Goal: Transaction & Acquisition: Purchase product/service

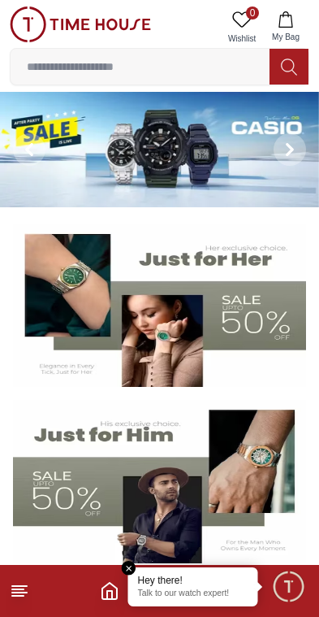
click at [205, 66] on input at bounding box center [140, 66] width 259 height 32
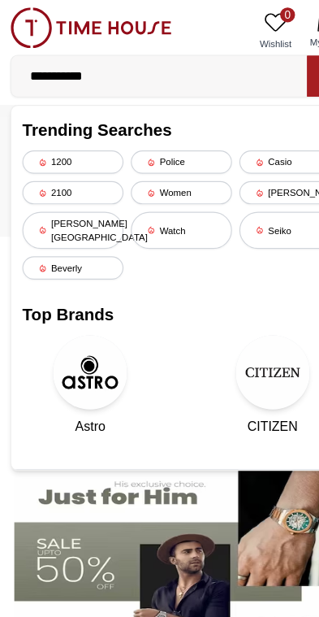
type input "**********"
click at [270, 72] on button at bounding box center [289, 67] width 39 height 36
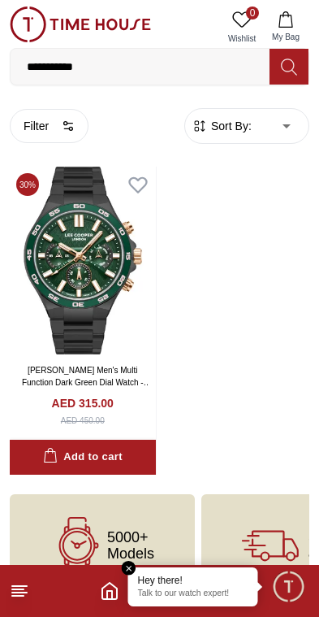
click at [117, 450] on div "Add to cart" at bounding box center [83, 457] width 80 height 19
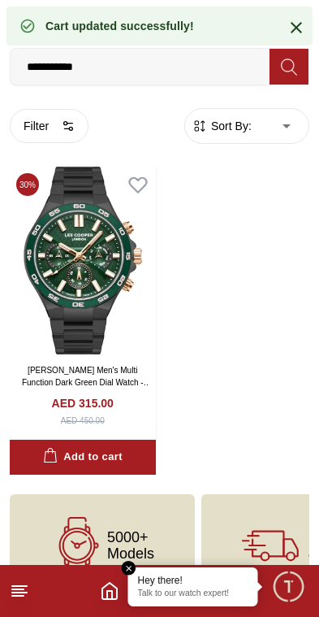
click at [123, 572] on em "Close tooltip" at bounding box center [129, 568] width 15 height 15
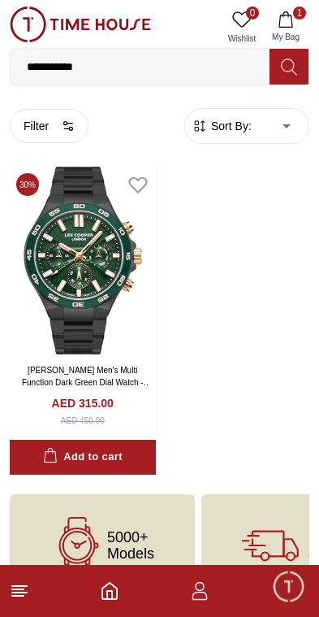
click at [290, 23] on icon "button" at bounding box center [286, 19] width 16 height 16
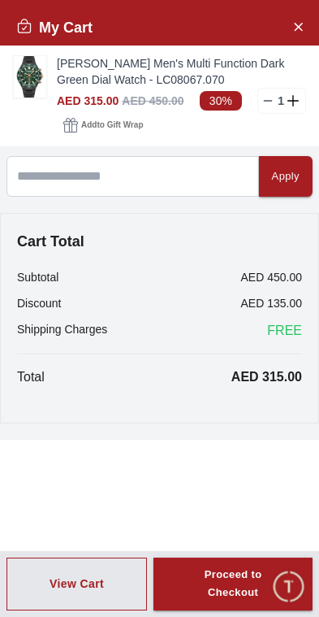
click at [120, 126] on span "Add to Gift Wrap" at bounding box center [112, 125] width 62 height 16
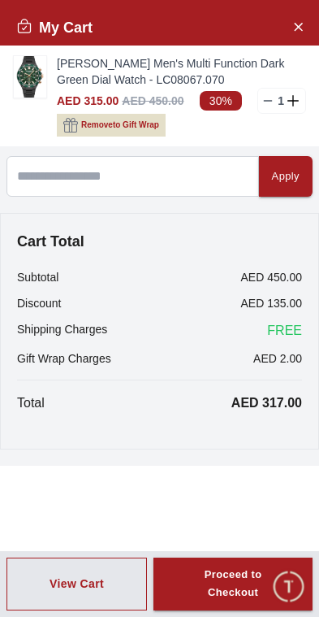
click at [126, 135] on button "Remove to Gift Wrap" at bounding box center [111, 125] width 109 height 23
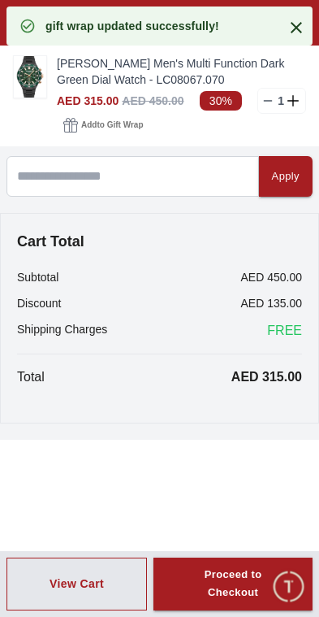
click at [288, 28] on icon at bounding box center [296, 27] width 19 height 19
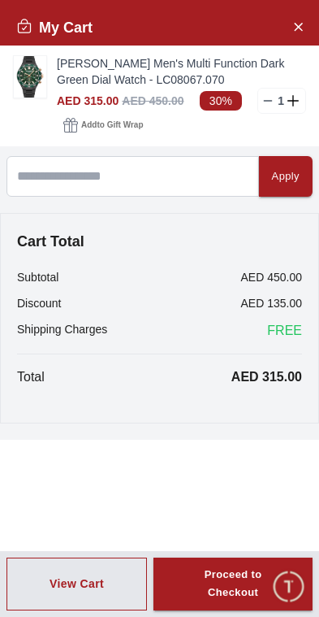
click at [260, 583] on div "Proceed to Checkout" at bounding box center [233, 583] width 101 height 37
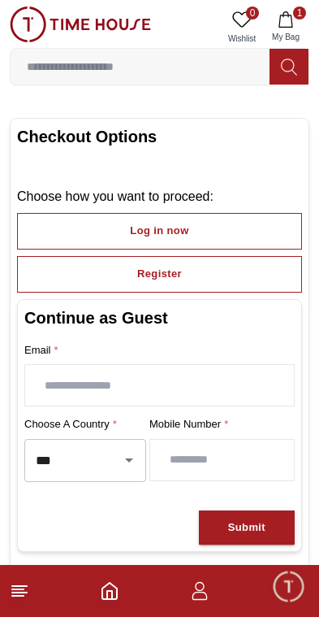
click at [259, 258] on button "Register" at bounding box center [159, 274] width 285 height 37
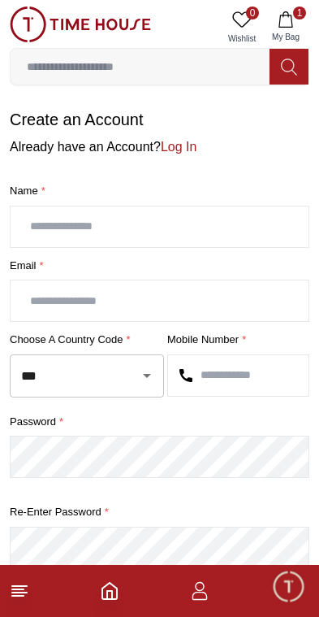
click at [243, 223] on input "text" at bounding box center [160, 226] width 298 height 41
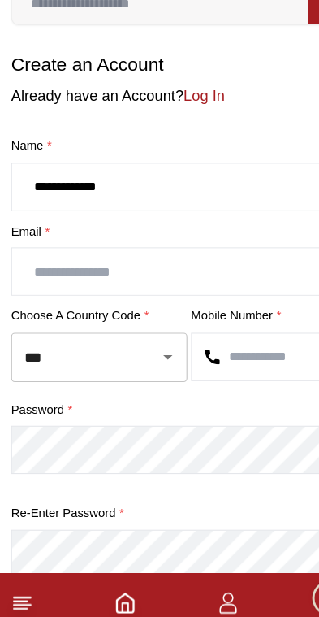
type input "**********"
click at [244, 280] on input "text" at bounding box center [160, 300] width 298 height 41
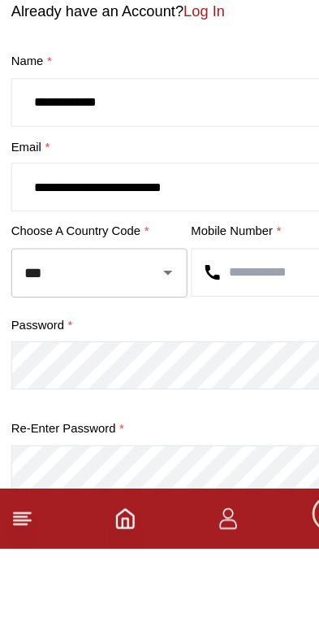
type input "**********"
click at [243, 355] on input "text" at bounding box center [238, 375] width 141 height 41
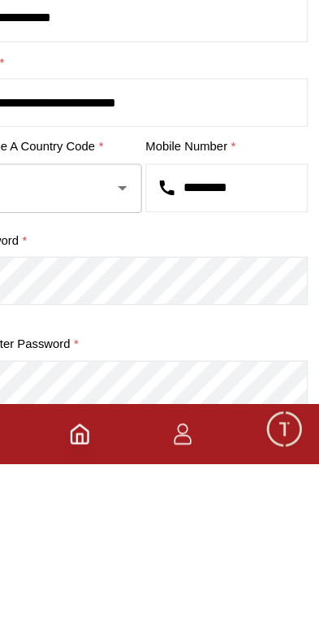
type input "*********"
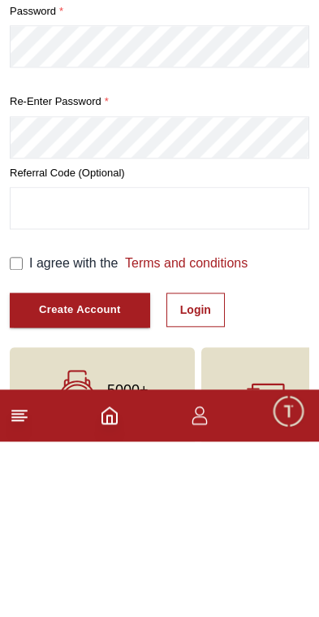
scroll to position [305, 0]
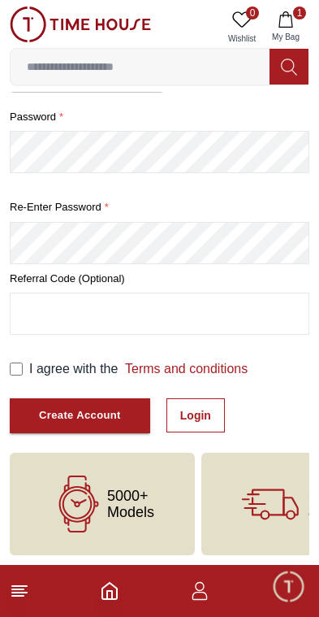
click at [115, 402] on button "Create Account" at bounding box center [80, 415] width 141 height 35
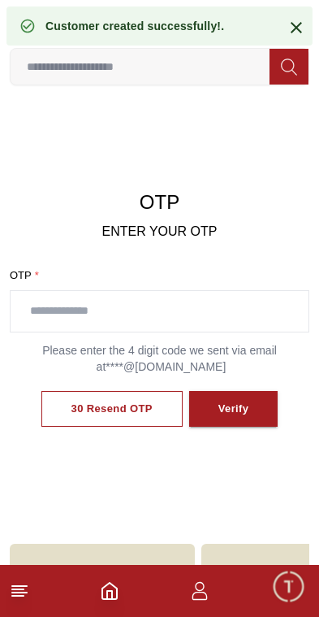
click at [249, 292] on input "text" at bounding box center [160, 311] width 298 height 41
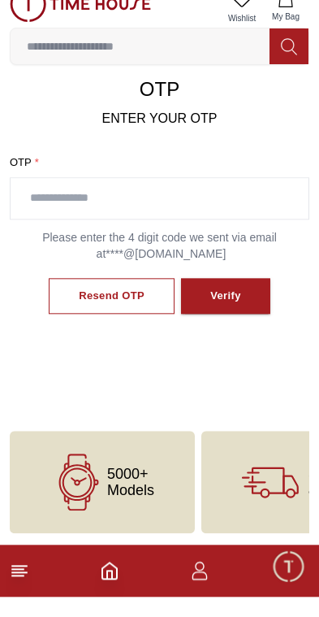
scroll to position [93, 0]
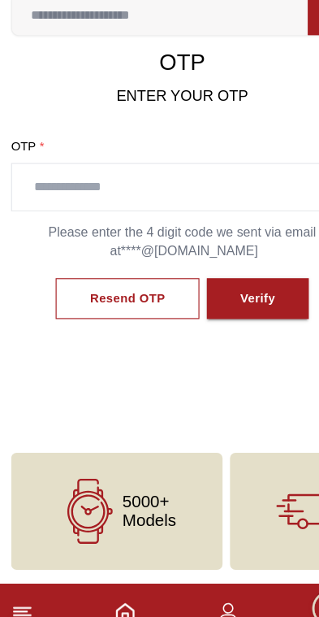
click at [138, 306] on div "Resend OTP" at bounding box center [112, 315] width 66 height 19
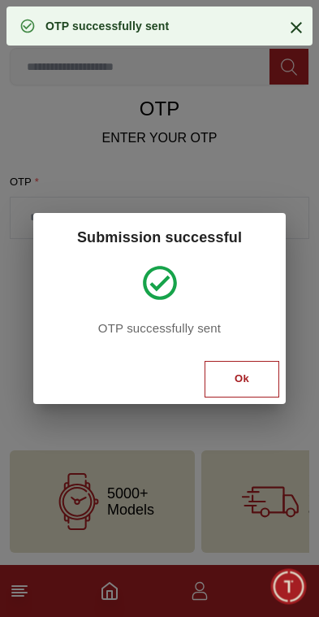
click at [262, 373] on button "Ok" at bounding box center [242, 379] width 75 height 37
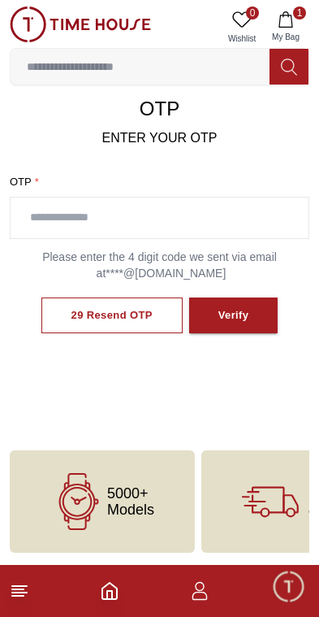
click at [74, 219] on input "text" at bounding box center [160, 217] width 298 height 41
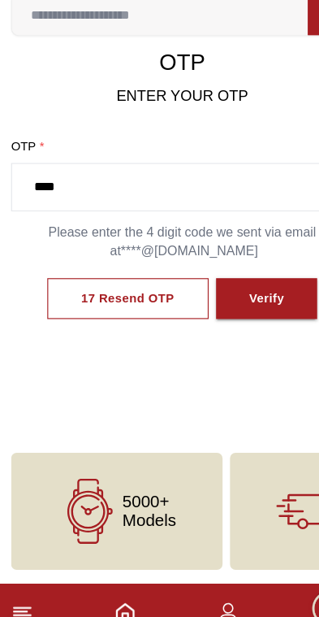
type input "****"
click at [250, 297] on button "Verify" at bounding box center [233, 315] width 89 height 37
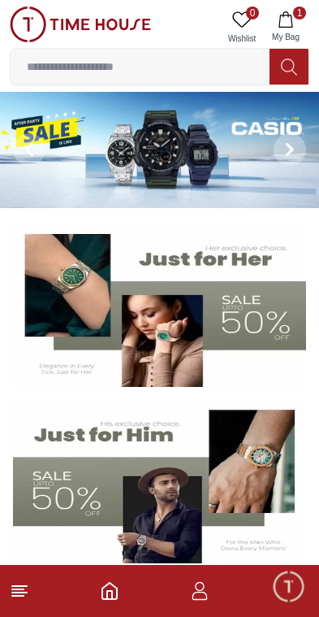
click at [296, 24] on button "1 My Bag" at bounding box center [285, 26] width 47 height 41
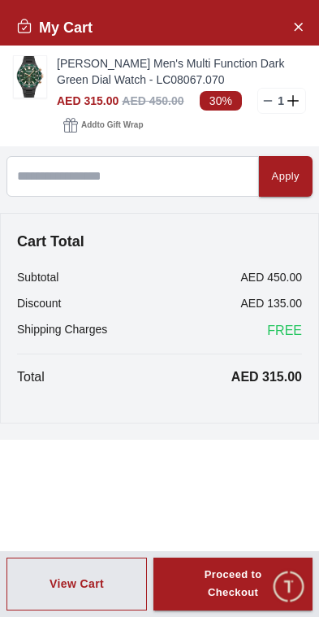
click at [223, 585] on div "Proceed to Checkout" at bounding box center [233, 583] width 101 height 37
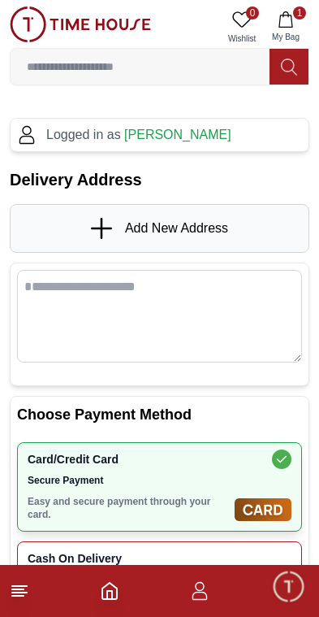
click at [227, 219] on span "Add New Address" at bounding box center [176, 228] width 103 height 19
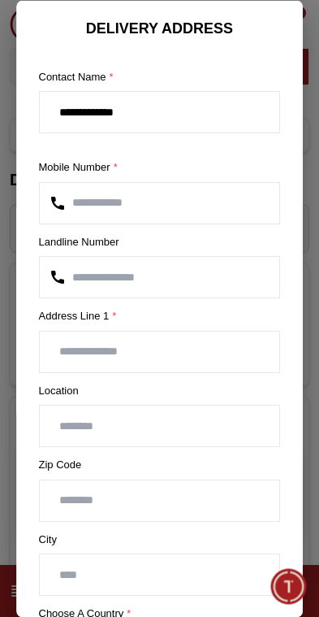
click at [229, 352] on input "text" at bounding box center [160, 351] width 240 height 41
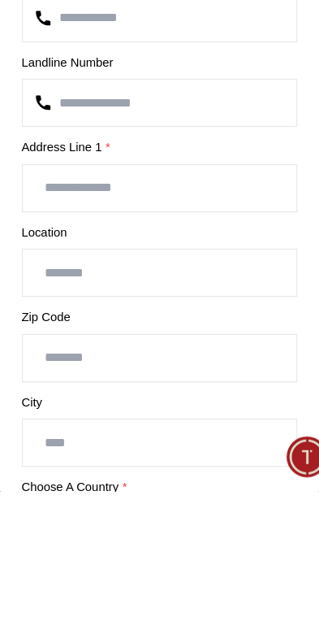
type input "*"
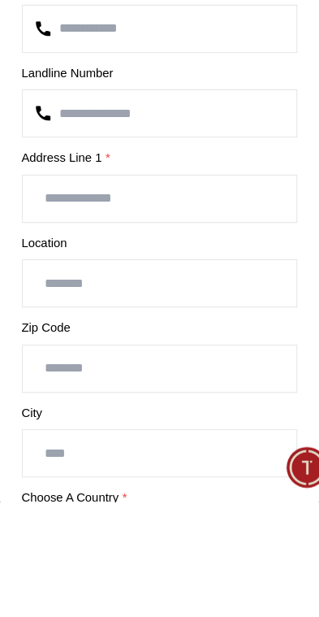
scroll to position [100, 0]
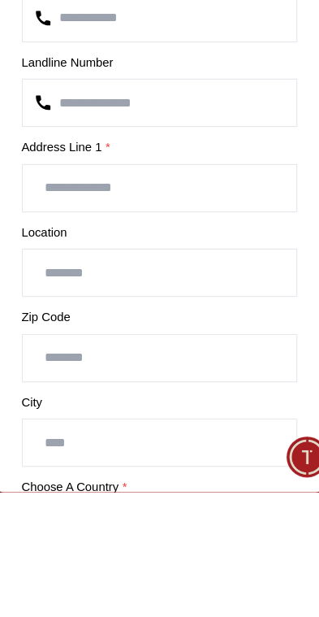
click at [188, 331] on input "text" at bounding box center [160, 351] width 240 height 41
type input "**********"
click at [214, 405] on input "text" at bounding box center [160, 425] width 240 height 41
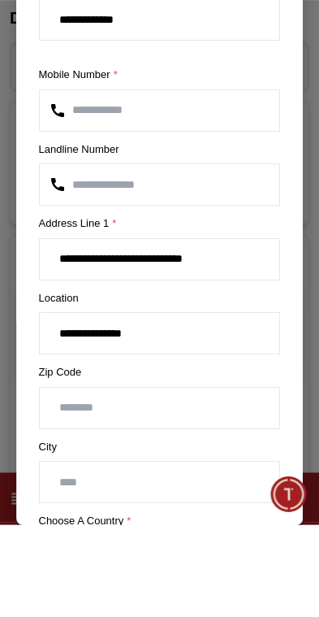
type input "**********"
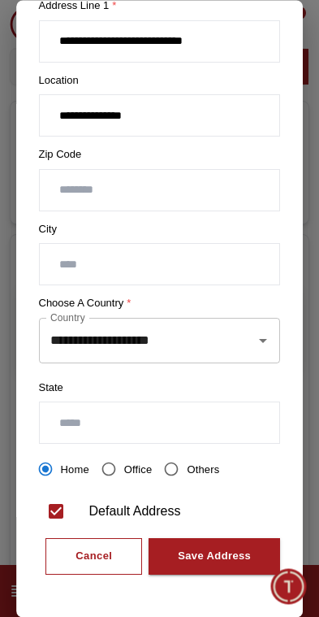
scroll to position [309, 0]
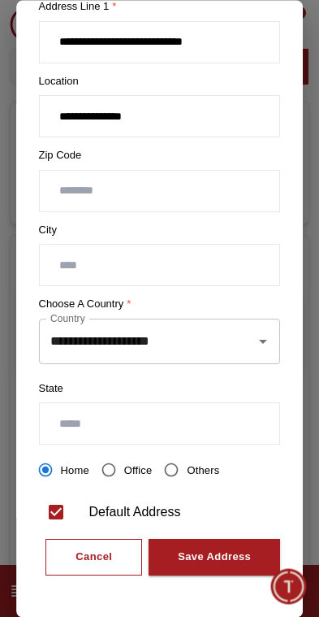
click at [76, 420] on input "text" at bounding box center [160, 424] width 240 height 41
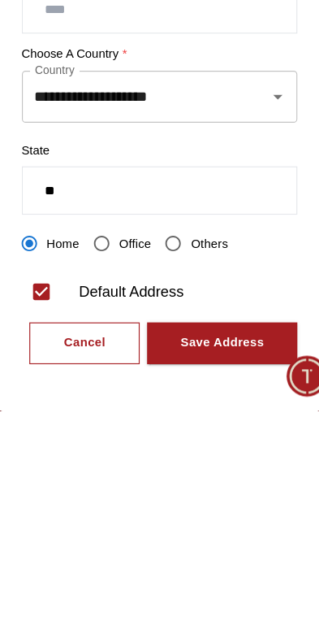
type input "*"
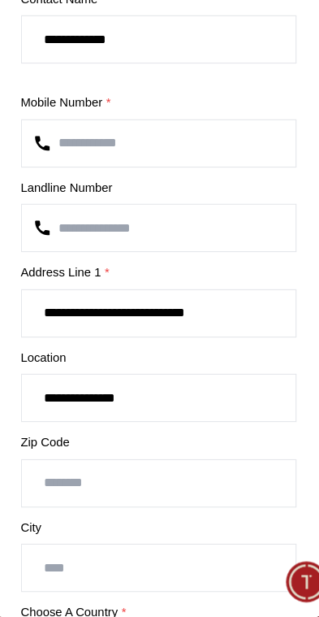
scroll to position [0, 0]
